Goal: Transaction & Acquisition: Book appointment/travel/reservation

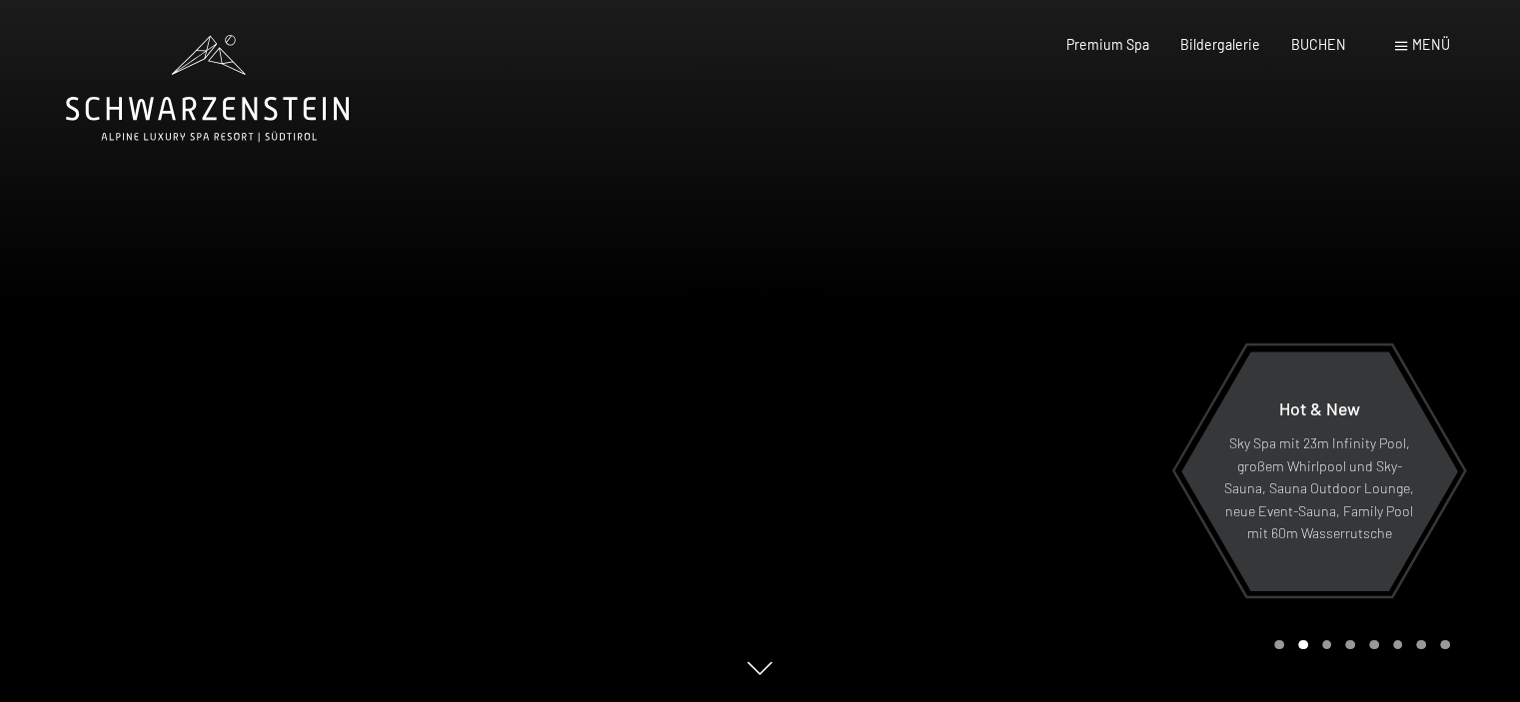
click at [1254, 194] on div at bounding box center [1140, 351] width 760 height 702
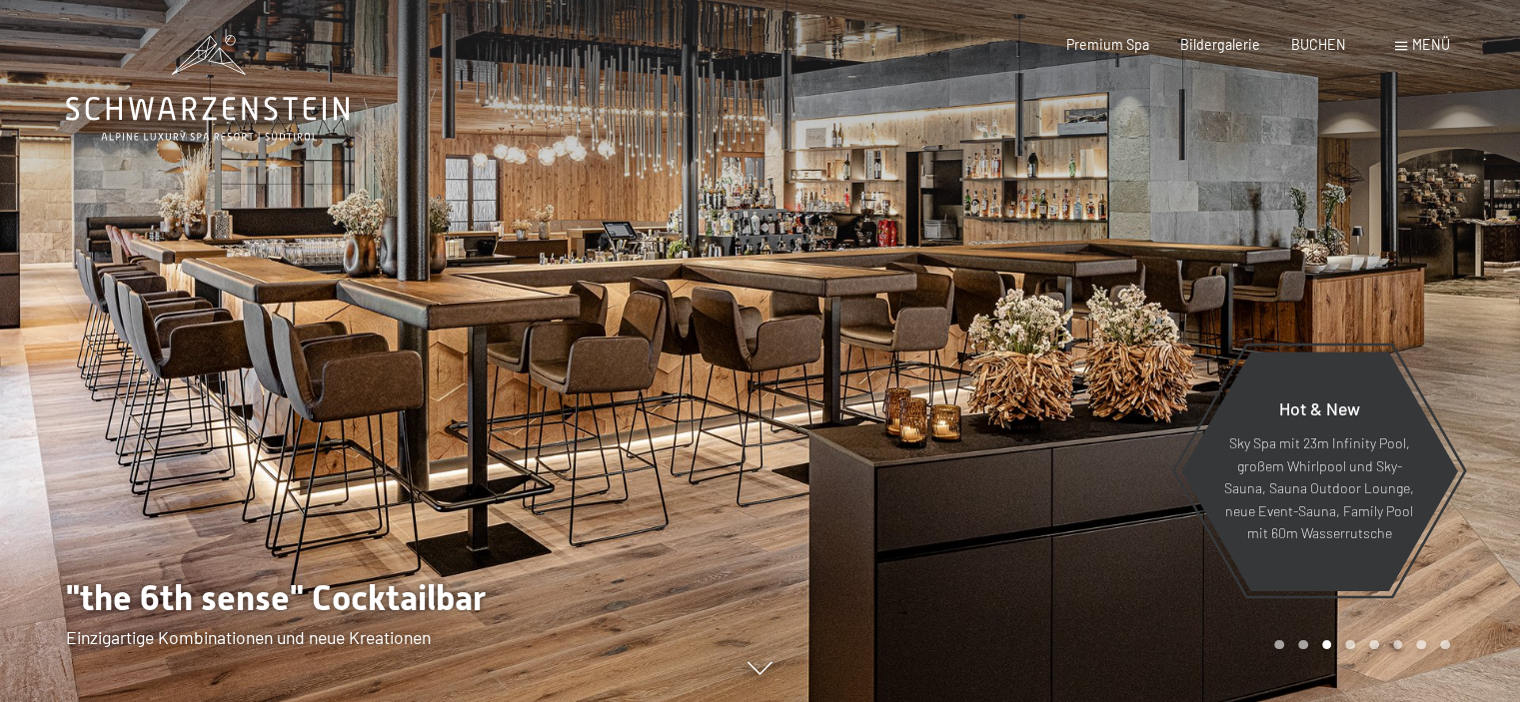
click at [1423, 47] on span "Menü" at bounding box center [1431, 44] width 38 height 17
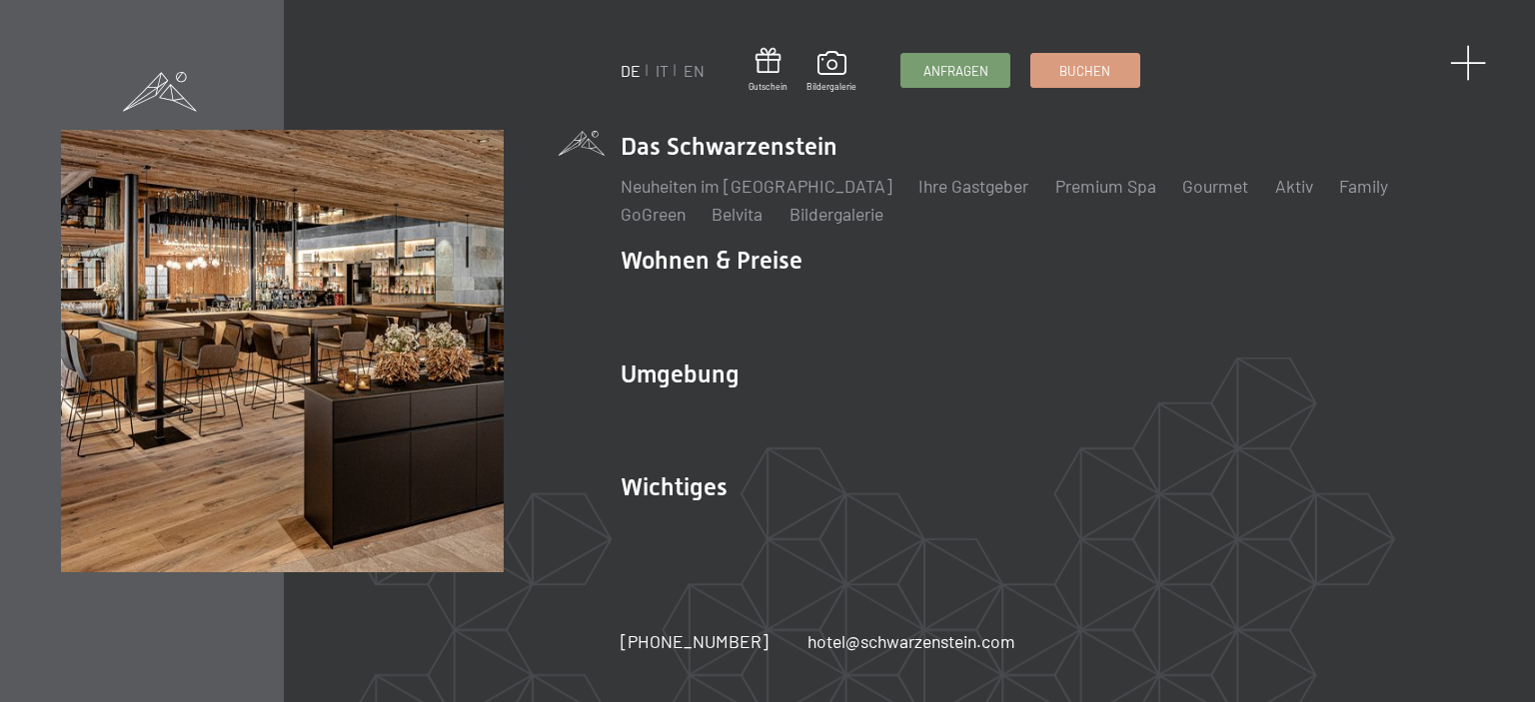
click at [1469, 59] on span at bounding box center [1468, 63] width 37 height 37
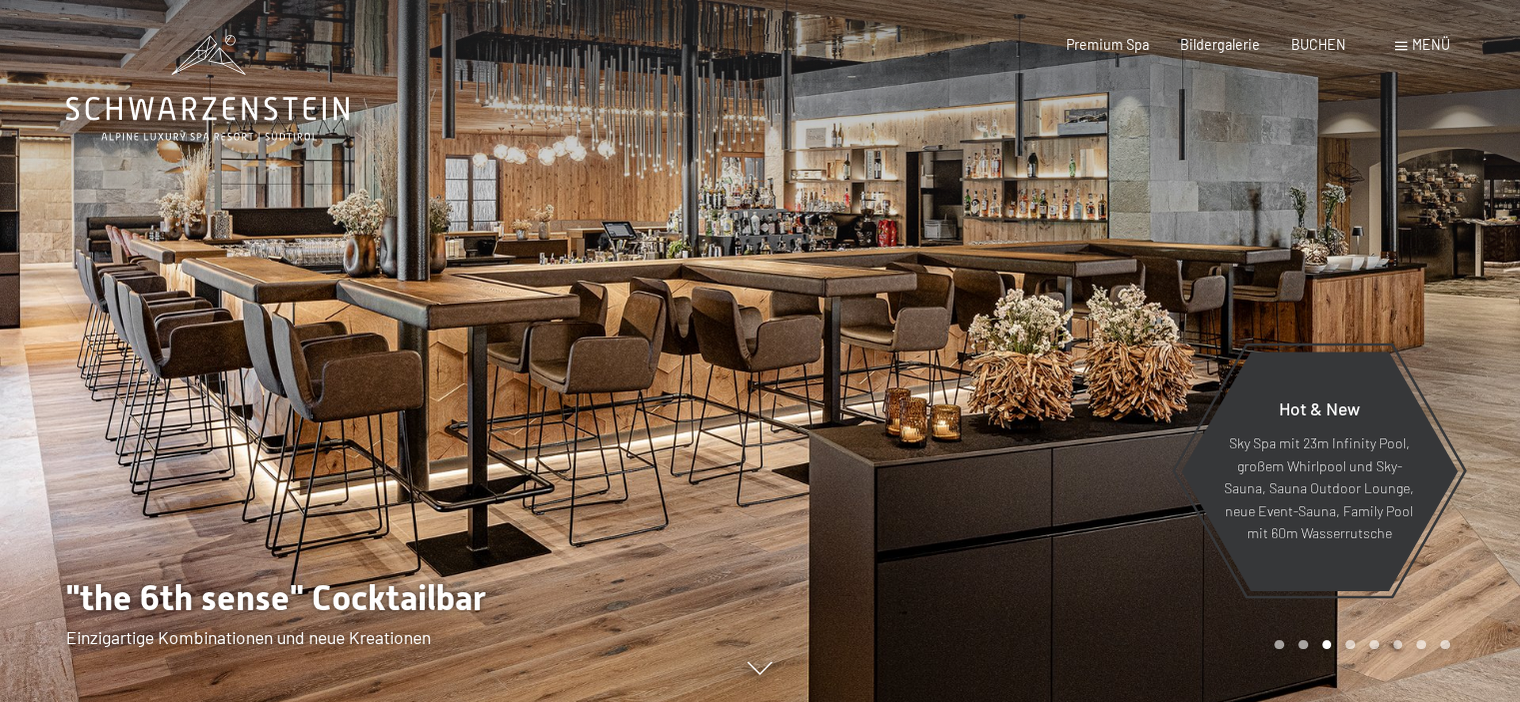
click at [1283, 647] on div "Carousel Pagination" at bounding box center [1358, 645] width 182 height 10
click at [1279, 644] on div "Carousel Page 1" at bounding box center [1279, 645] width 10 height 10
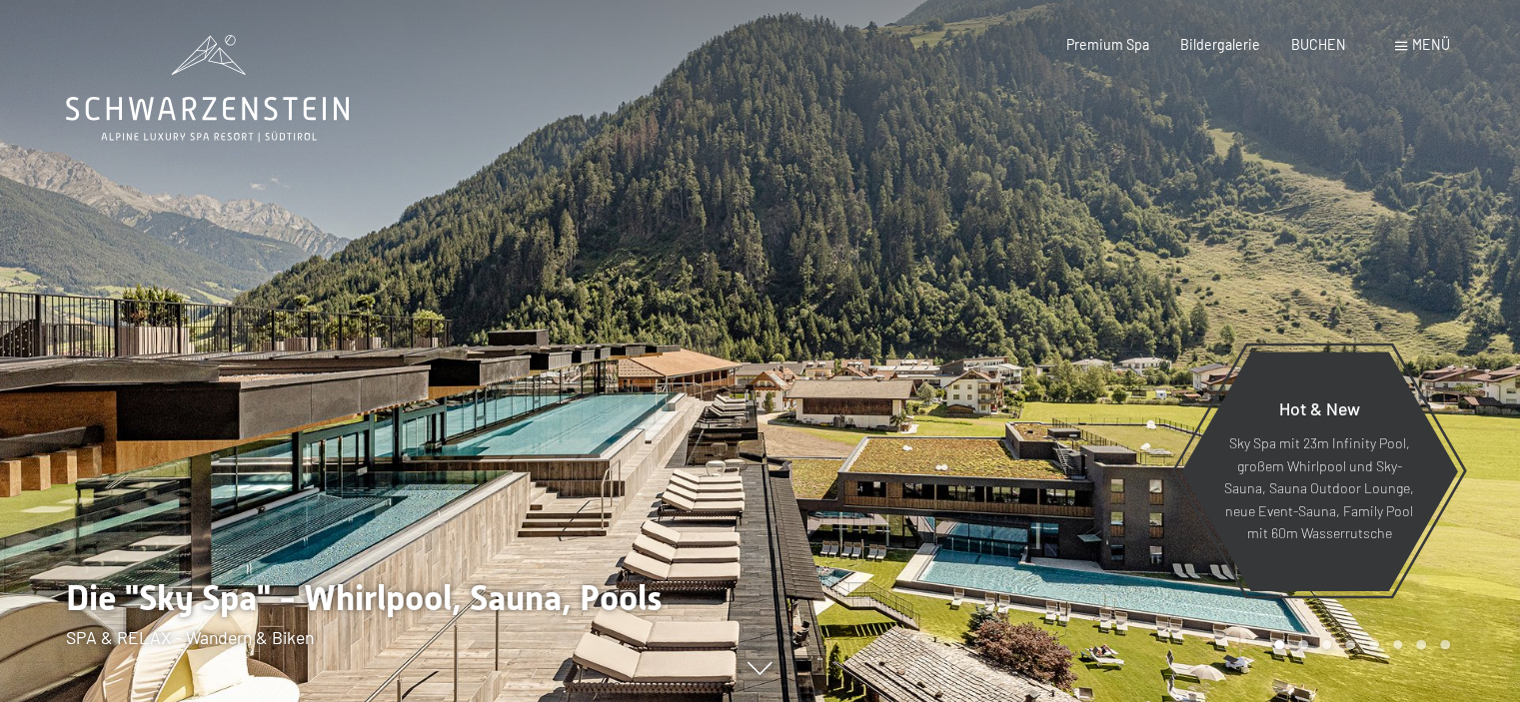
click at [1405, 41] on div "Menü" at bounding box center [1422, 45] width 55 height 20
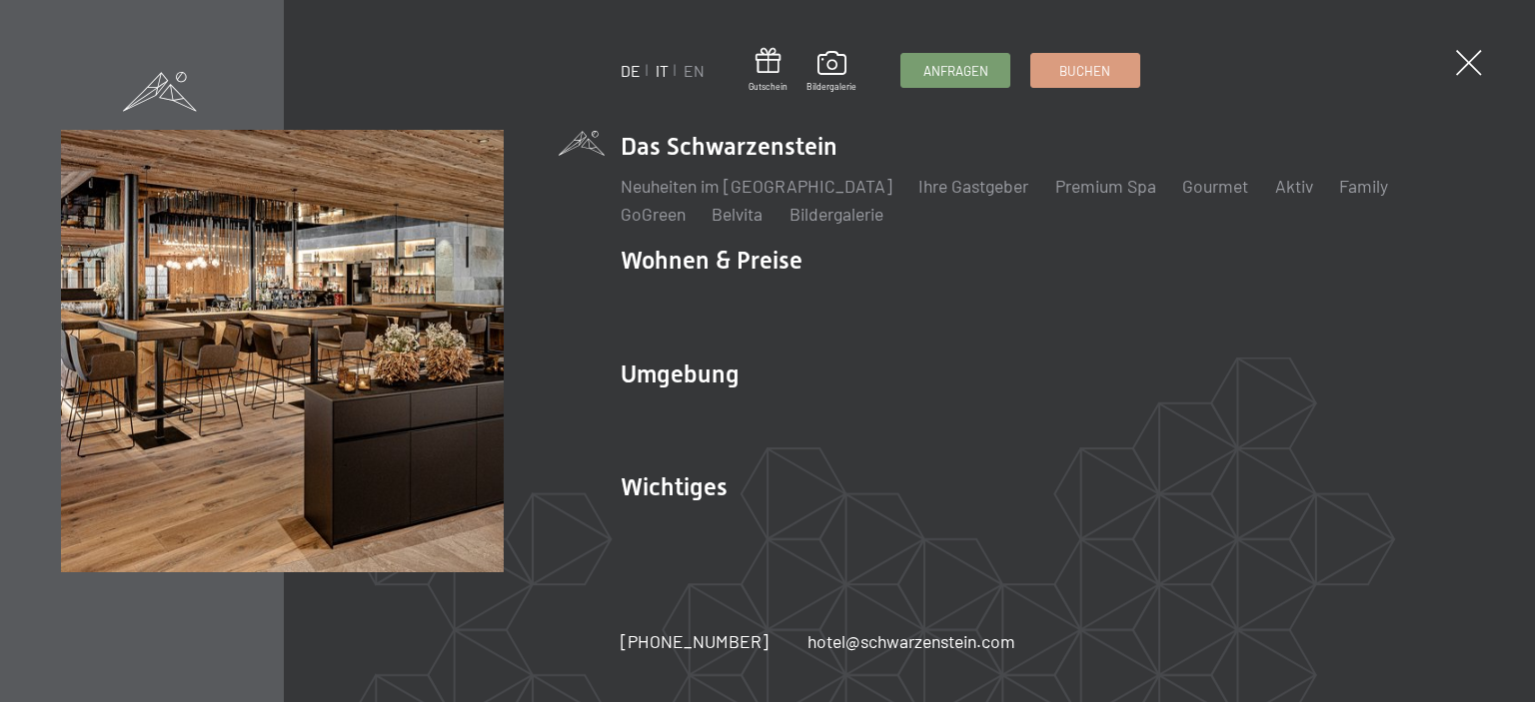
click at [660, 71] on link "IT" at bounding box center [661, 70] width 13 height 19
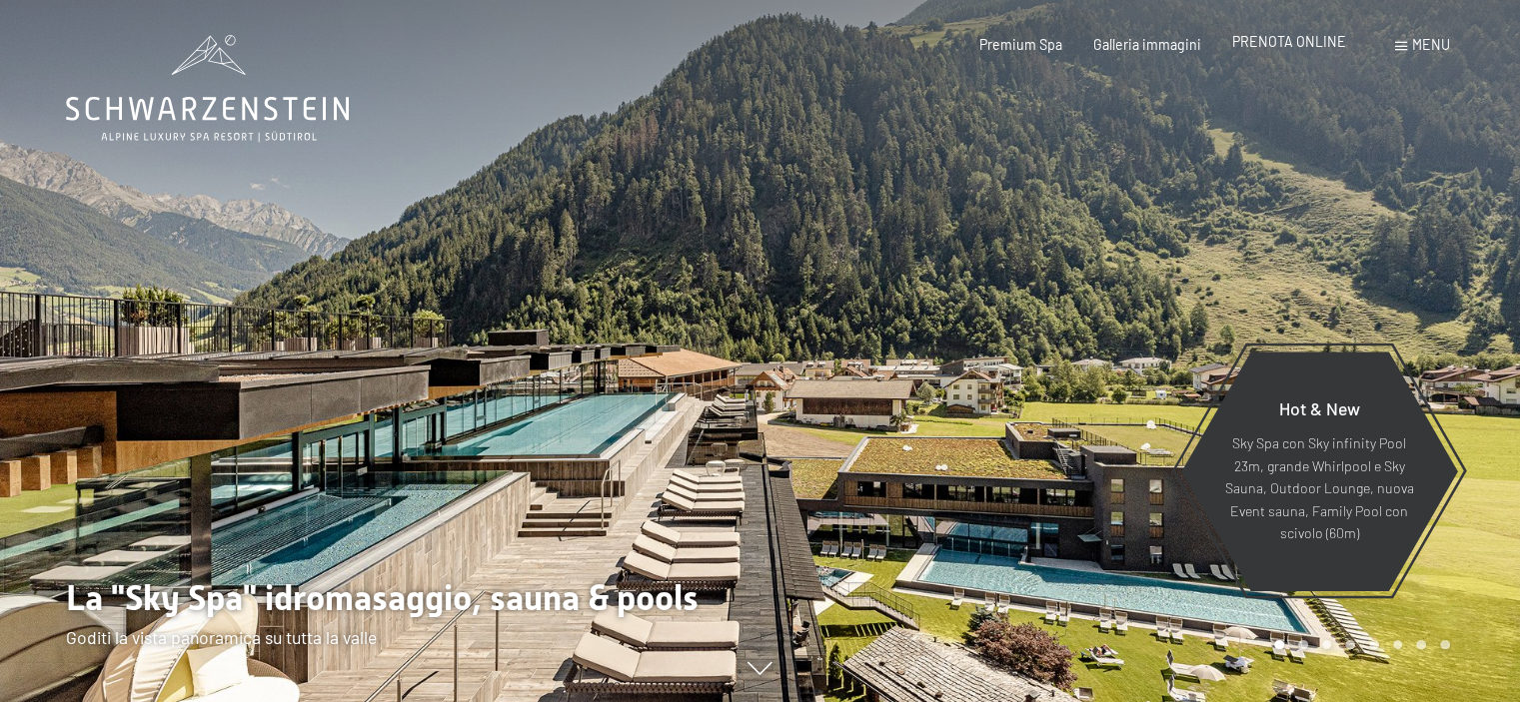
click at [1292, 47] on span "PRENOTA ONLINE" at bounding box center [1289, 41] width 114 height 17
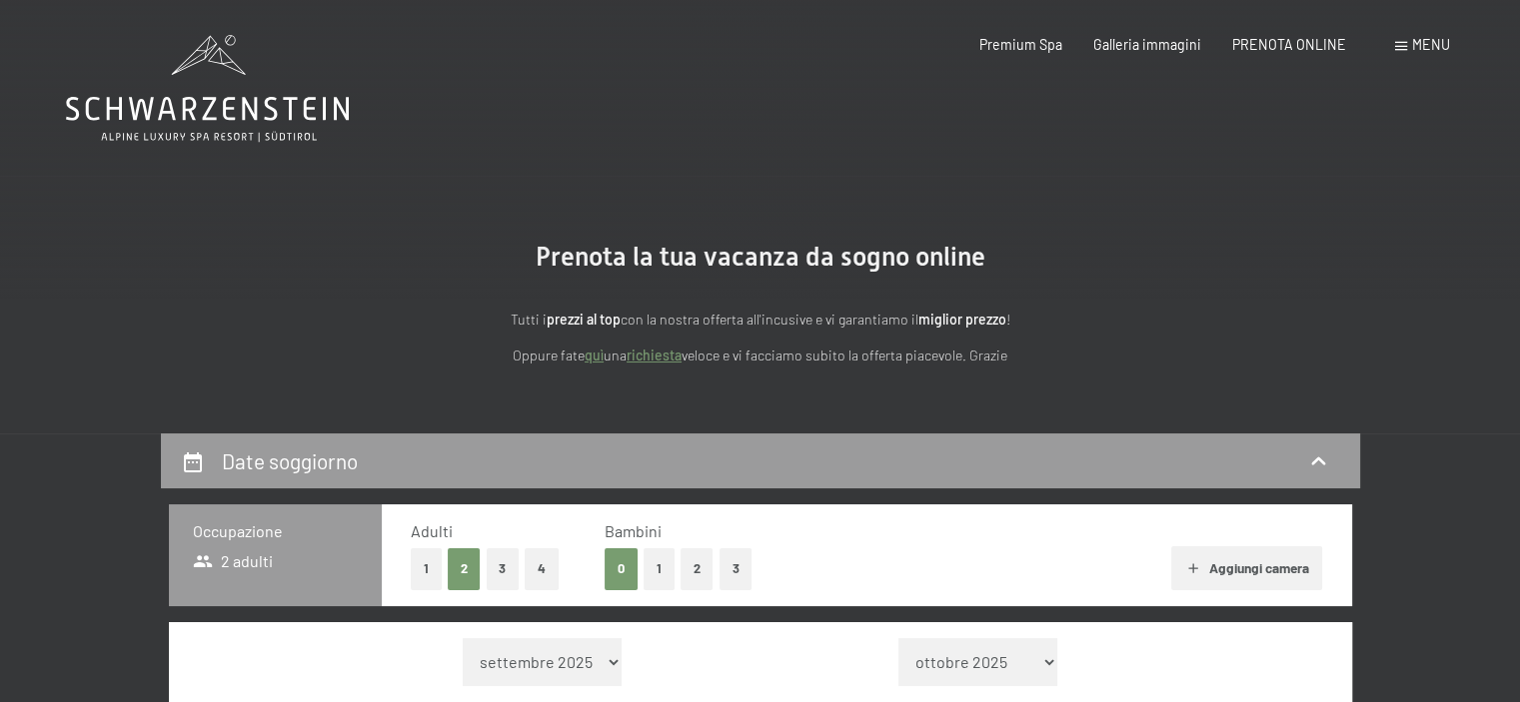
click at [697, 571] on button "2" at bounding box center [696, 569] width 33 height 41
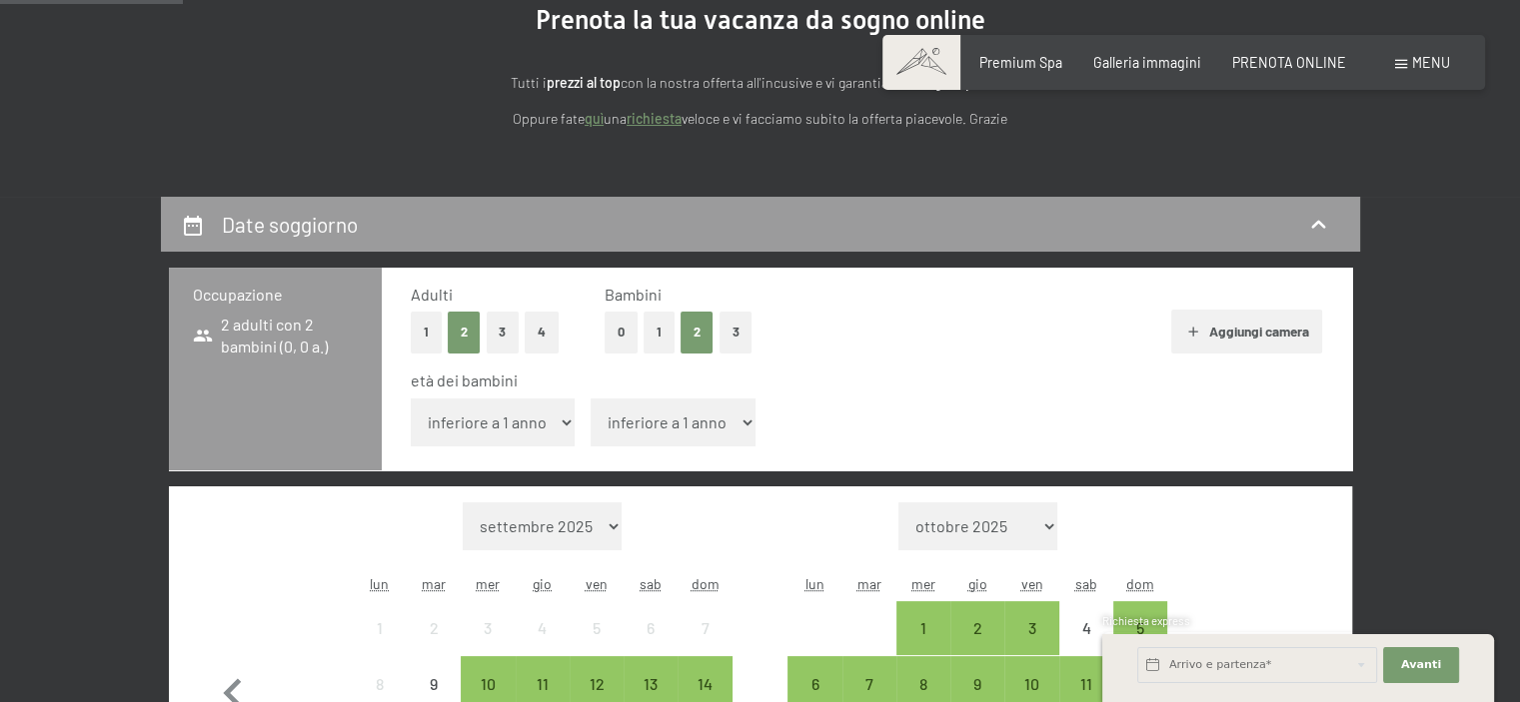
scroll to position [261, 0]
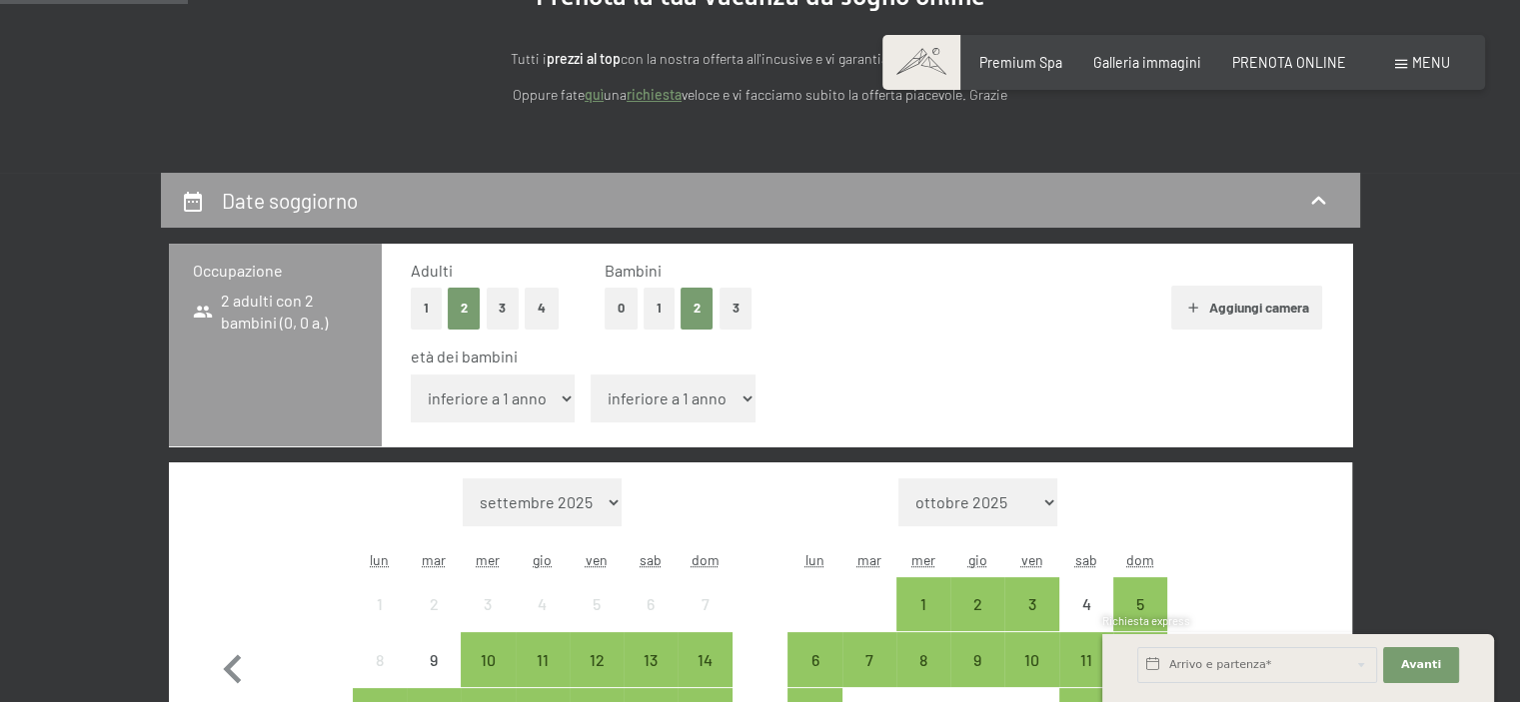
click at [556, 397] on select "inferiore a 1 anno 1 anno 2 anni 3 anni 4 anni 5 anni 6 anni 7 anni 8 anni 9 an…" at bounding box center [493, 399] width 165 height 48
select select "13"
click at [411, 375] on select "inferiore a 1 anno 1 anno 2 anni 3 anni 4 anni 5 anni 6 anni 7 anni 8 anni 9 an…" at bounding box center [493, 399] width 165 height 48
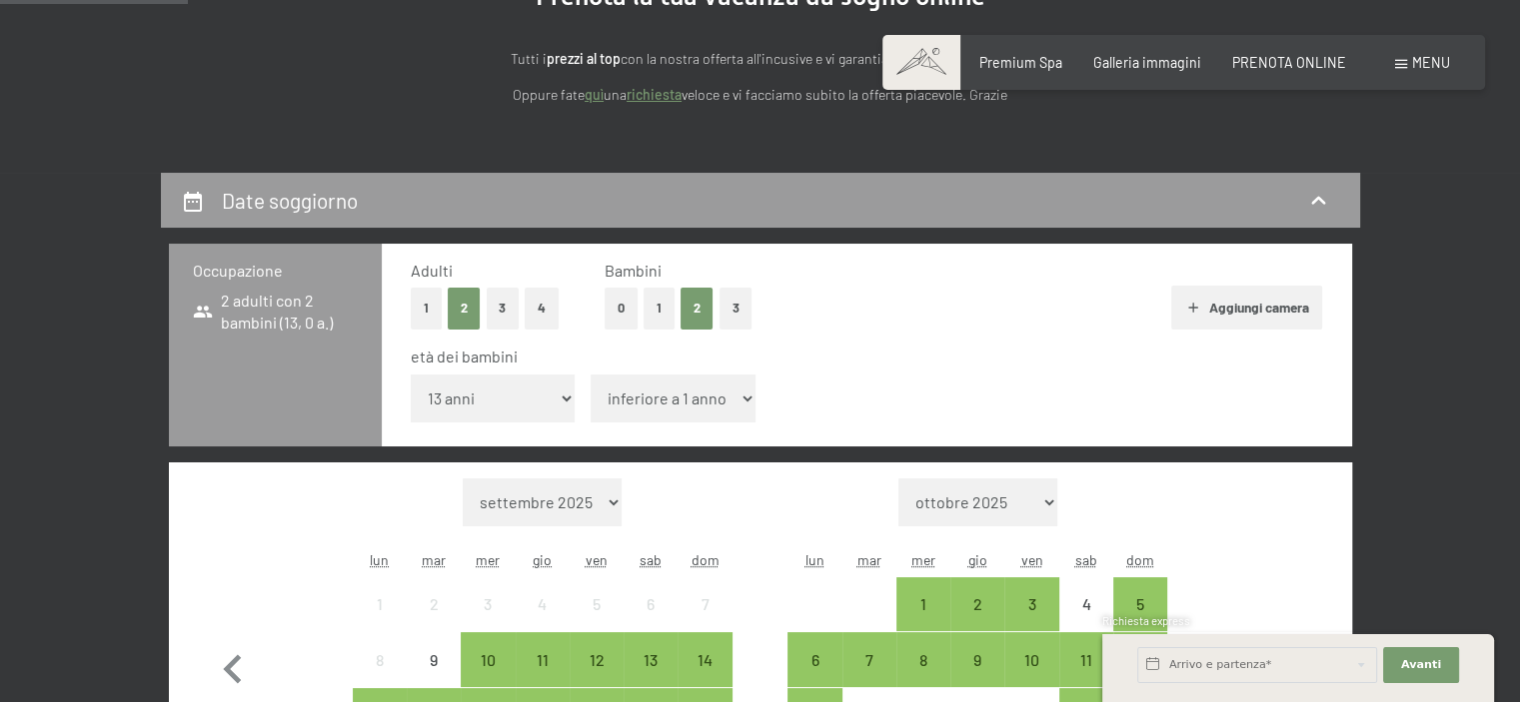
click at [743, 397] on select "inferiore a 1 anno 1 anno 2 anni 3 anni 4 anni 5 anni 6 anni 7 anni 8 anni 9 an…" at bounding box center [672, 399] width 165 height 48
select select "16"
click at [590, 375] on select "inferiore a 1 anno 1 anno 2 anni 3 anni 4 anni 5 anni 6 anni 7 anni 8 anni 9 an…" at bounding box center [672, 399] width 165 height 48
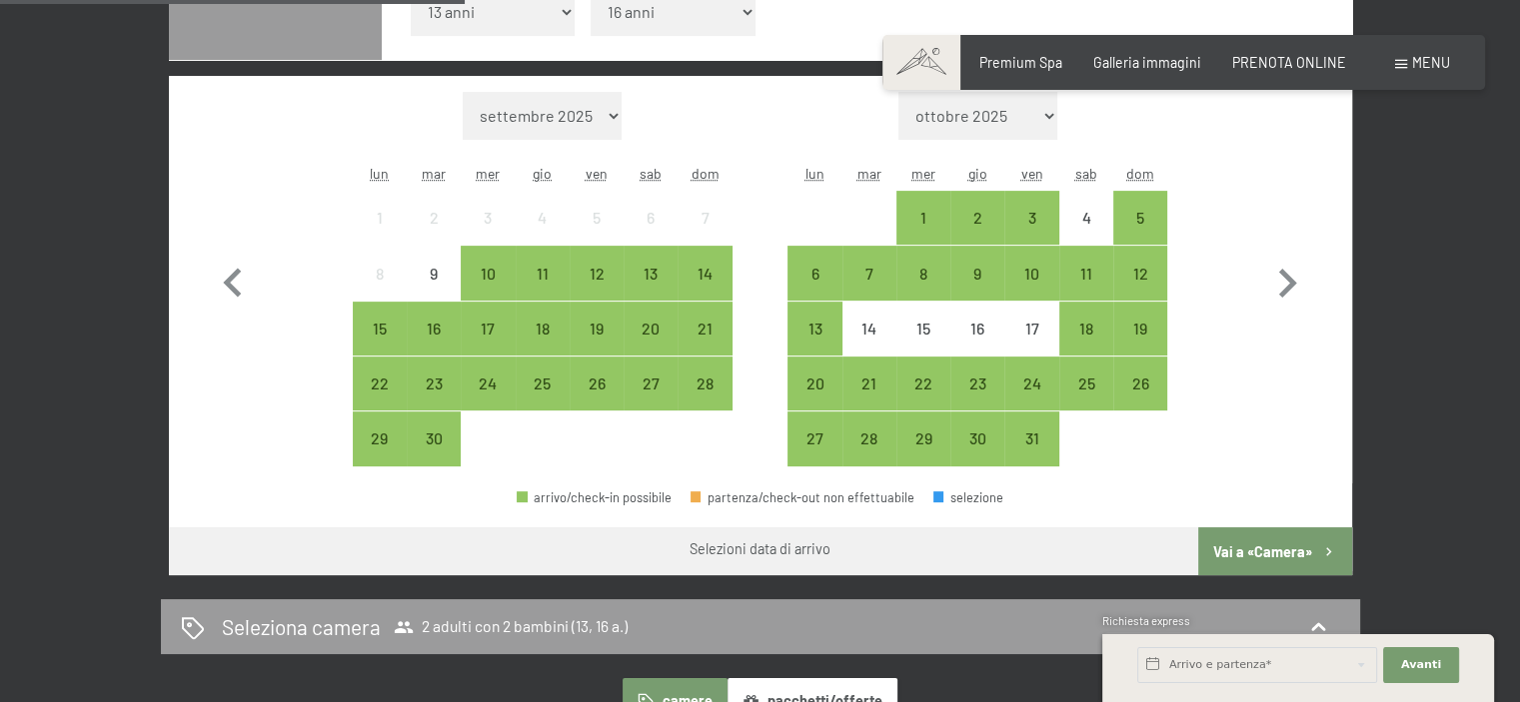
scroll to position [654, 0]
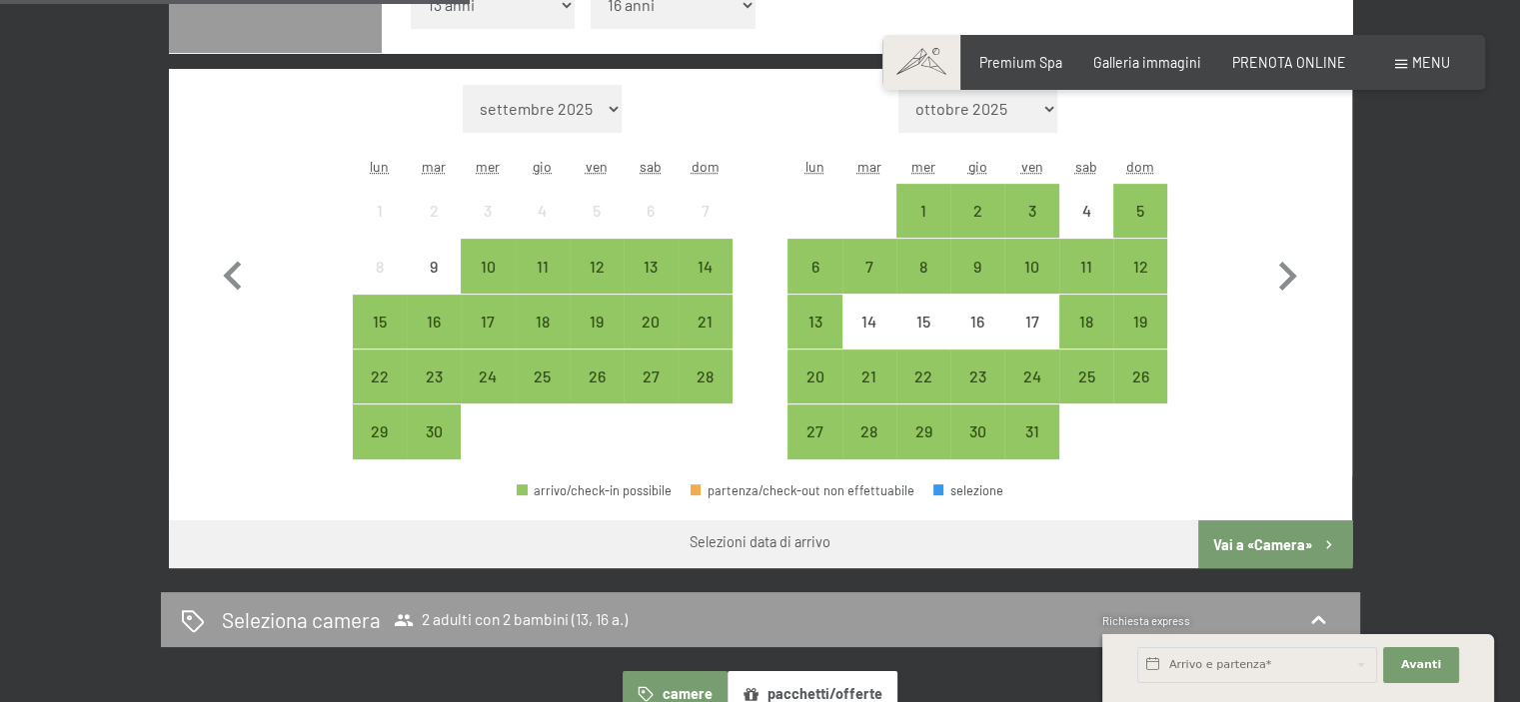
click at [1516, 283] on div "Date soggiorno Occupazione 2 adulti con 2 bambini (13, 16 a.) Adulti 1 2 3 4 Ba…" at bounding box center [760, 372] width 1520 height 1186
click at [979, 432] on div "30" at bounding box center [977, 449] width 50 height 50
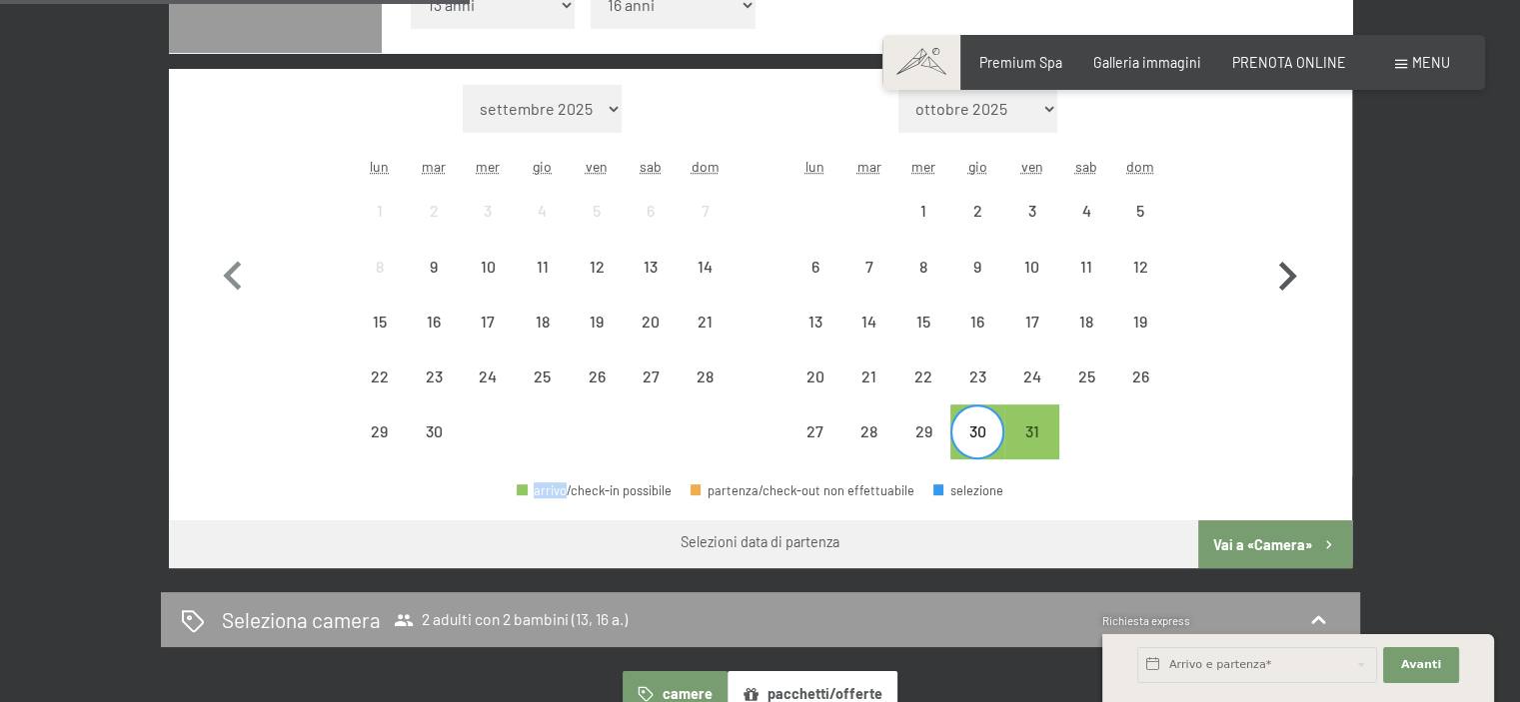
click at [1283, 269] on icon "button" at bounding box center [1288, 276] width 18 height 29
select select "2025-10-01"
select select "2025-11-01"
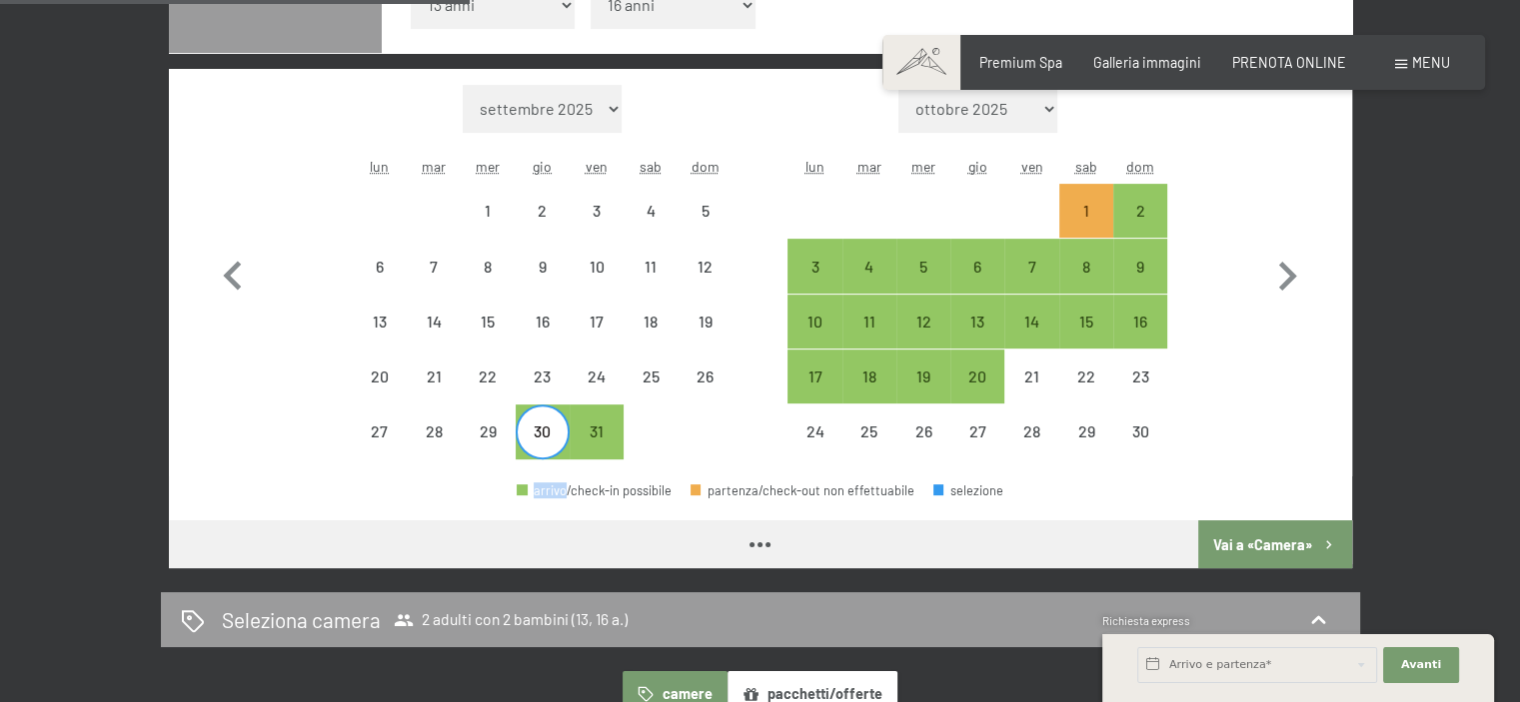
select select "2025-10-01"
select select "2025-11-01"
click at [807, 249] on div "3" at bounding box center [814, 266] width 50 height 50
select select "2025-10-01"
select select "2025-11-01"
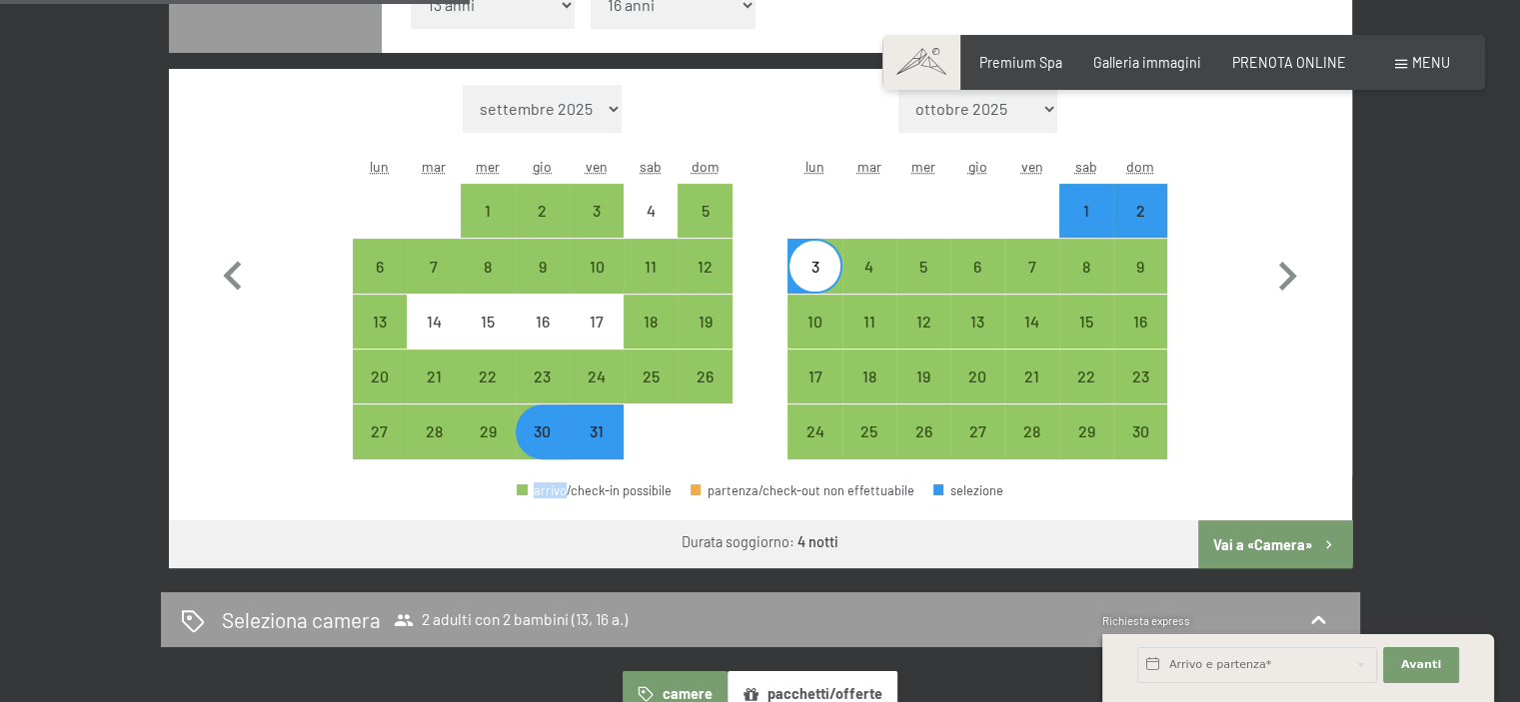
click at [1323, 530] on button "Vai a «Camera»" at bounding box center [1274, 545] width 153 height 48
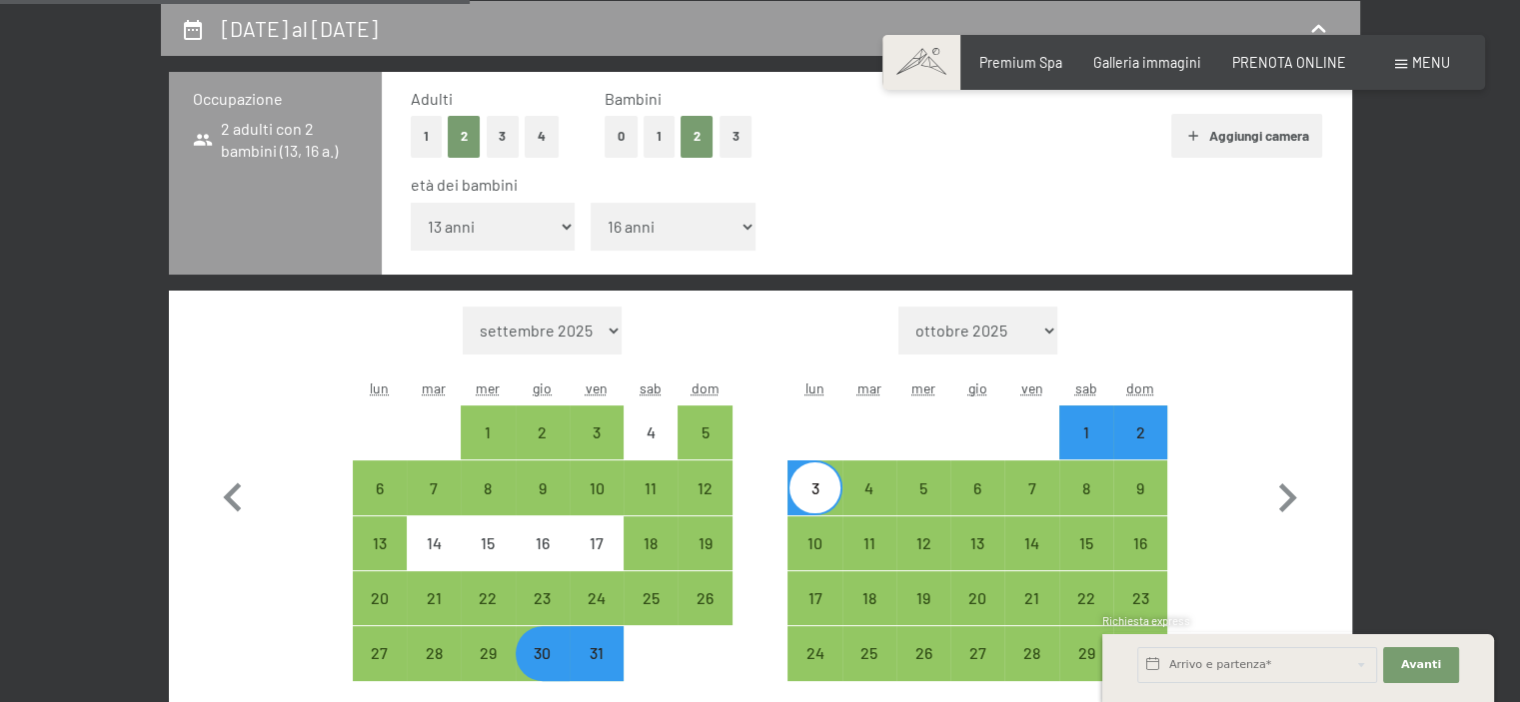
select select "2025-10-01"
select select "2025-11-01"
